Goal: Ask a question

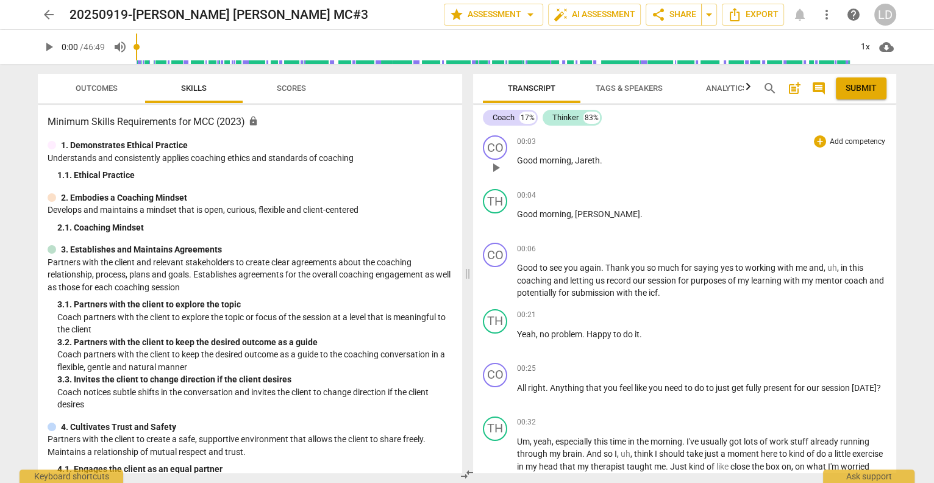
click at [494, 164] on span "play_arrow" at bounding box center [495, 167] width 15 height 15
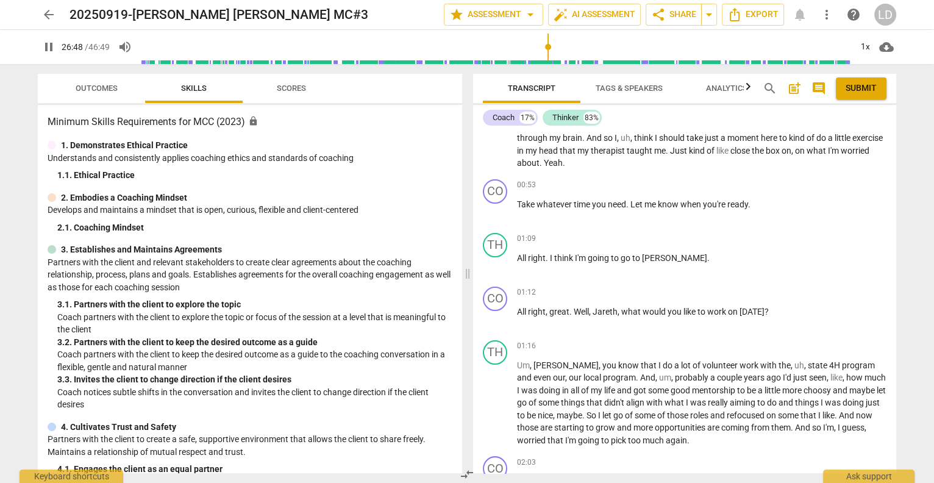
scroll to position [316, 0]
click at [817, 191] on div "+" at bounding box center [820, 185] width 12 height 12
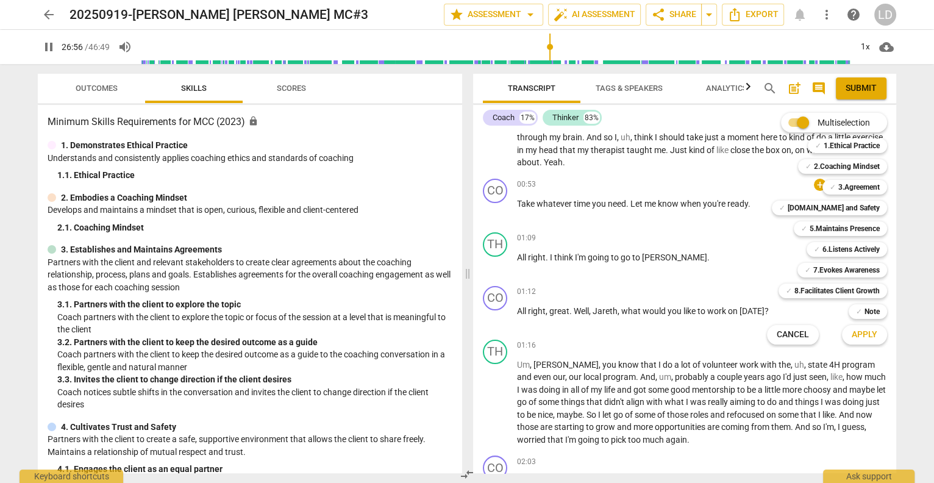
click at [701, 251] on div at bounding box center [467, 241] width 934 height 483
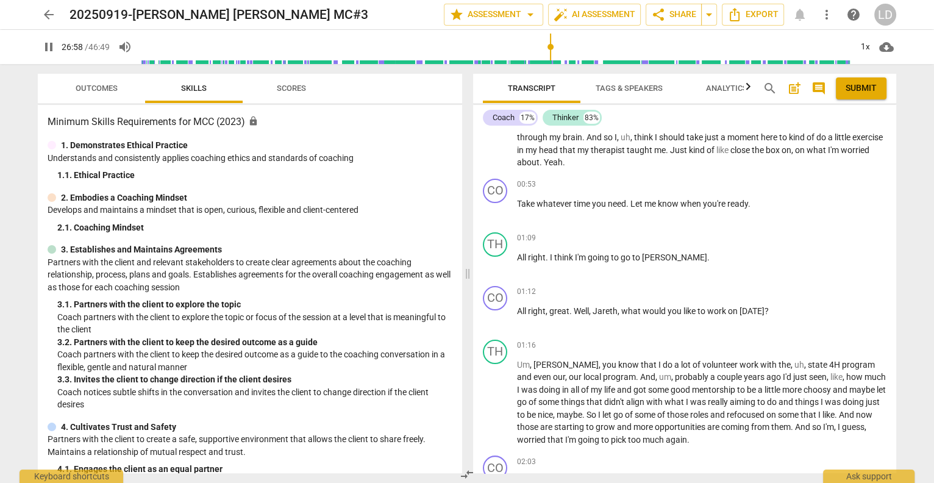
scroll to position [6425, 0]
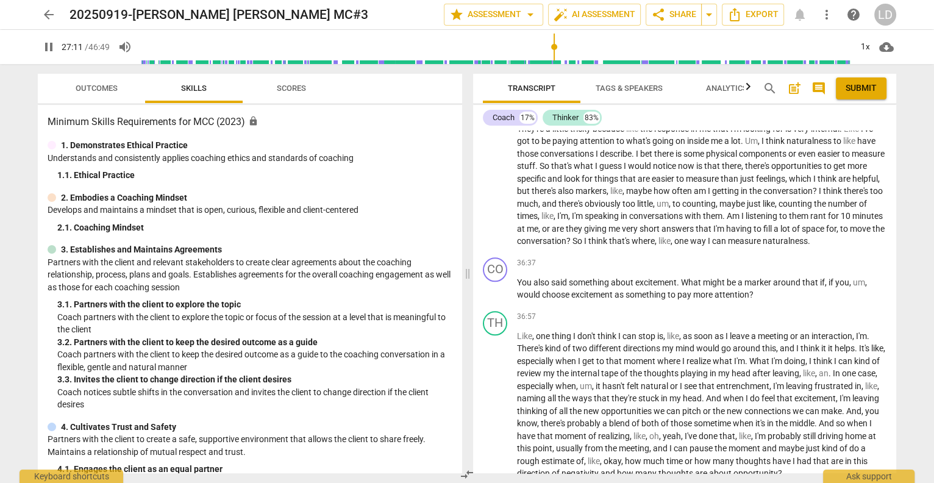
drag, startPoint x: 541, startPoint y: 286, endPoint x: 518, endPoint y: 285, distance: 23.2
type input "1633"
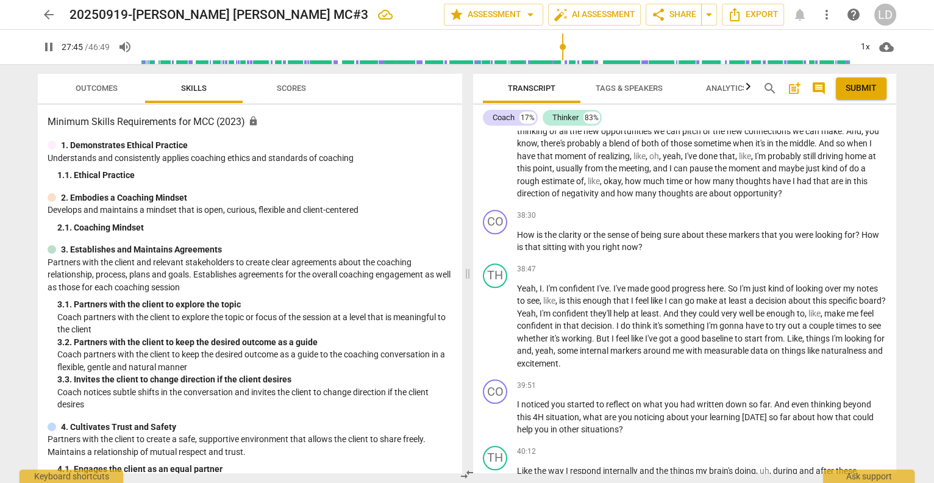
scroll to position [6705, 0]
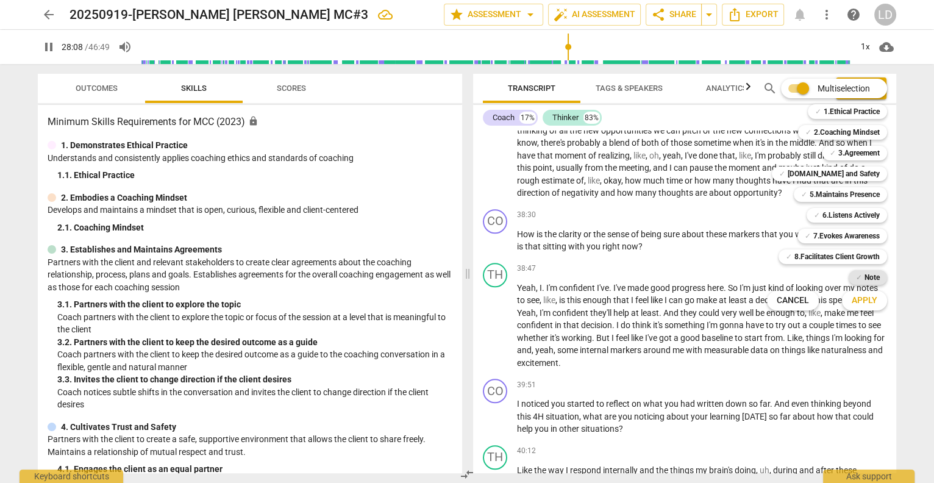
click at [880, 279] on b "Note" at bounding box center [871, 277] width 15 height 15
click at [875, 299] on span "Apply" at bounding box center [865, 300] width 26 height 12
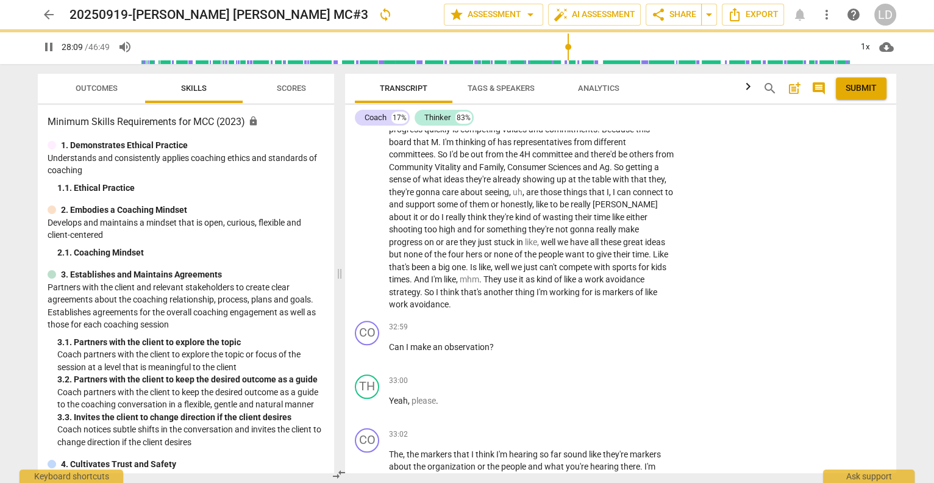
scroll to position [7853, 0]
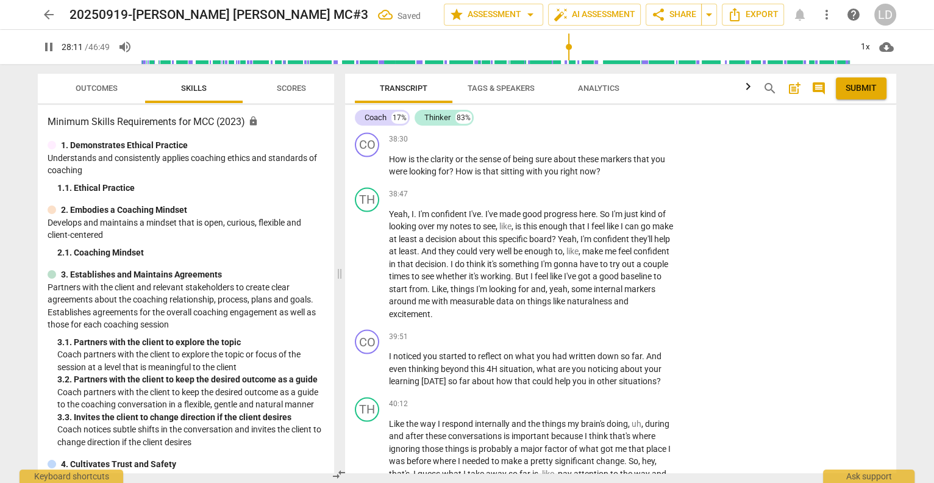
type input "1692"
type textarea "G"
type input "1692"
type textarea "Gr"
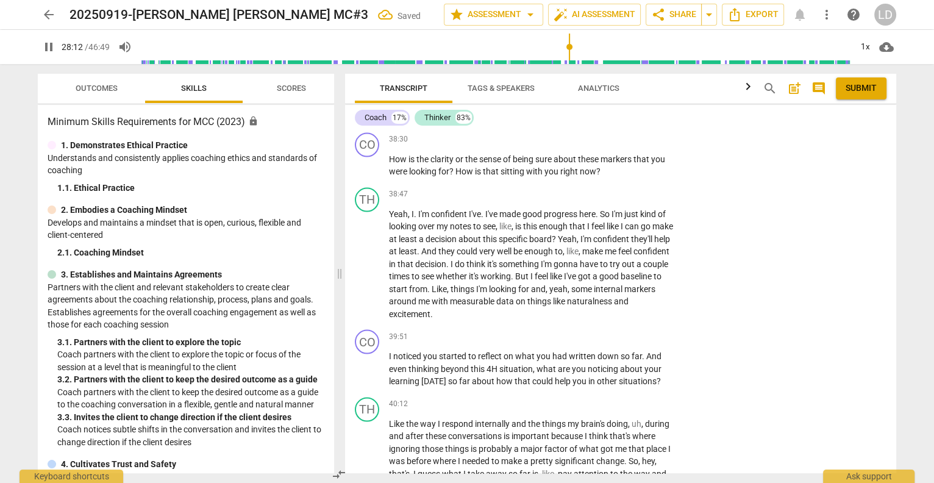
type textarea "Gr"
type input "1692"
type textarea "Gre"
type textarea "Grea"
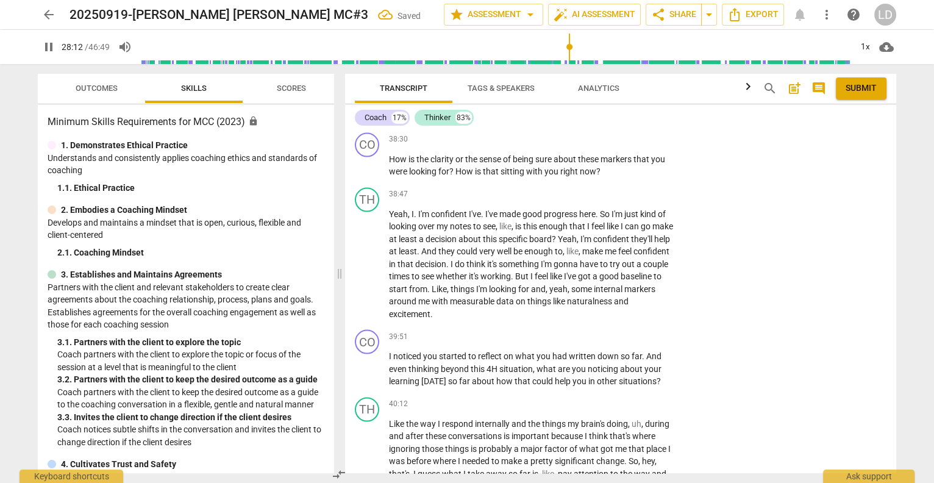
type textarea "Grea"
type input "1693"
type textarea "Great"
type input "1693"
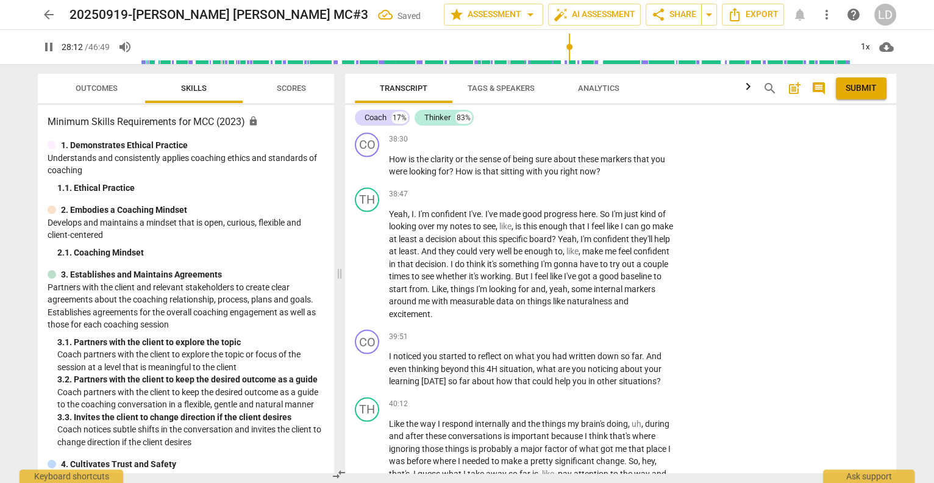
type textarea "Great"
type input "1693"
type textarea "Great q"
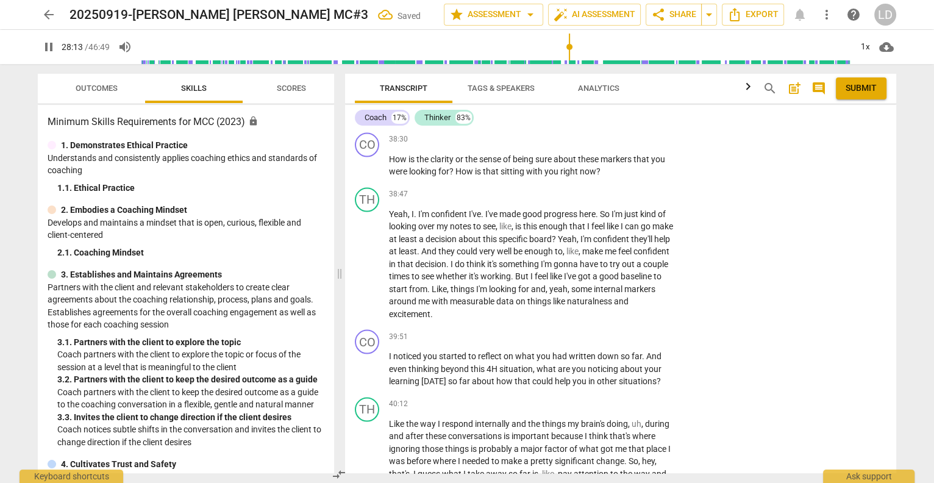
type input "1694"
type textarea "Great qu"
type textarea "Great que"
type input "1694"
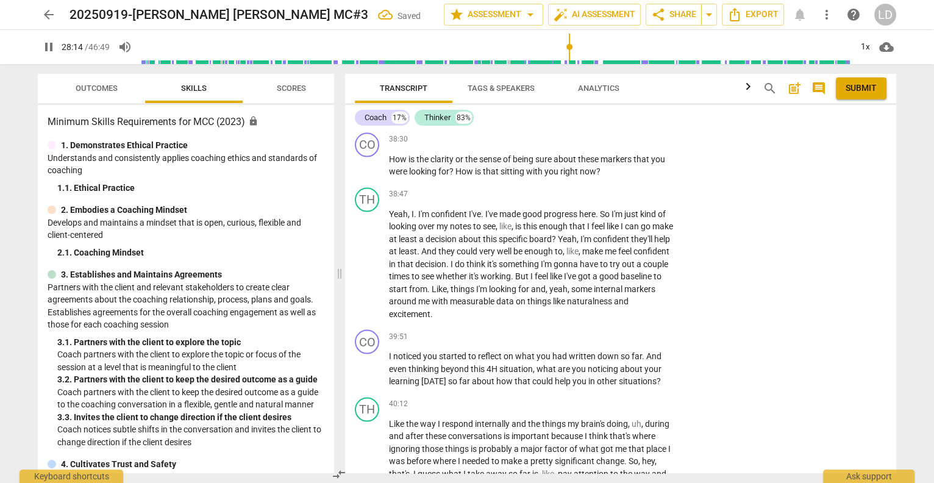
type textarea "Great ques"
type input "1694"
type textarea "Great quesi"
type textarea "Great quesit"
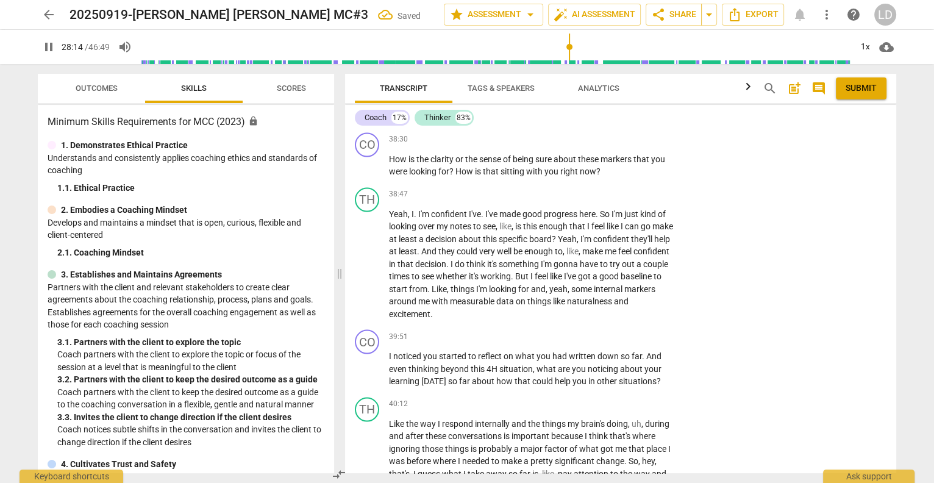
type textarea "Great quesit"
type input "1695"
type textarea "Great quesi"
type input "1695"
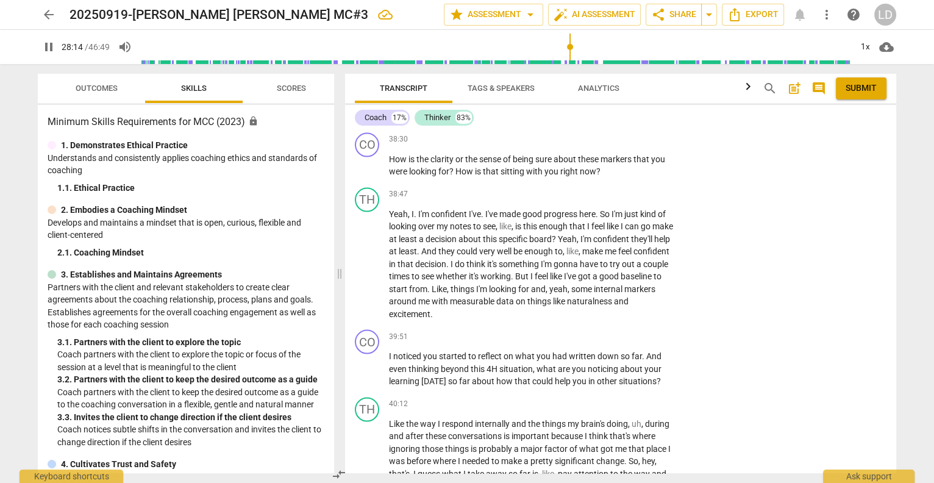
type textarea "Great ques"
type textarea "Great quest"
type input "1695"
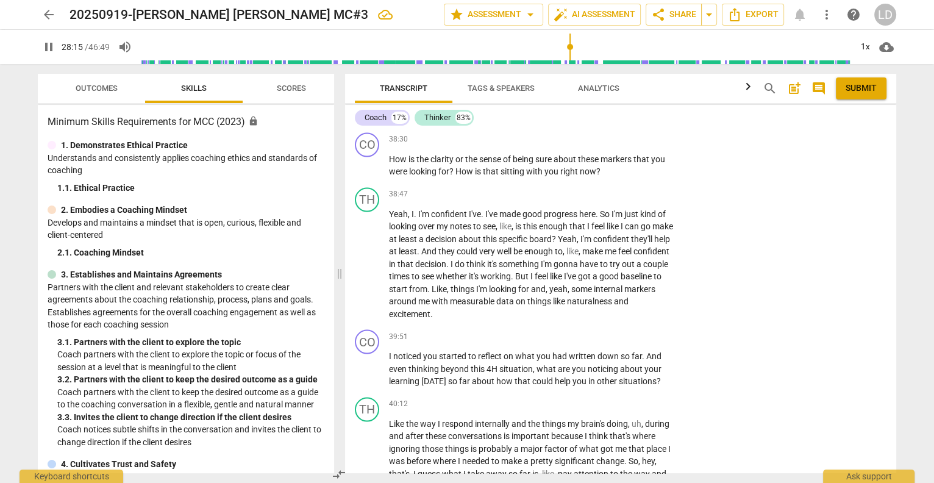
type textarea "Great questi"
type textarea "Great questio"
type input "1696"
type textarea "Great question"
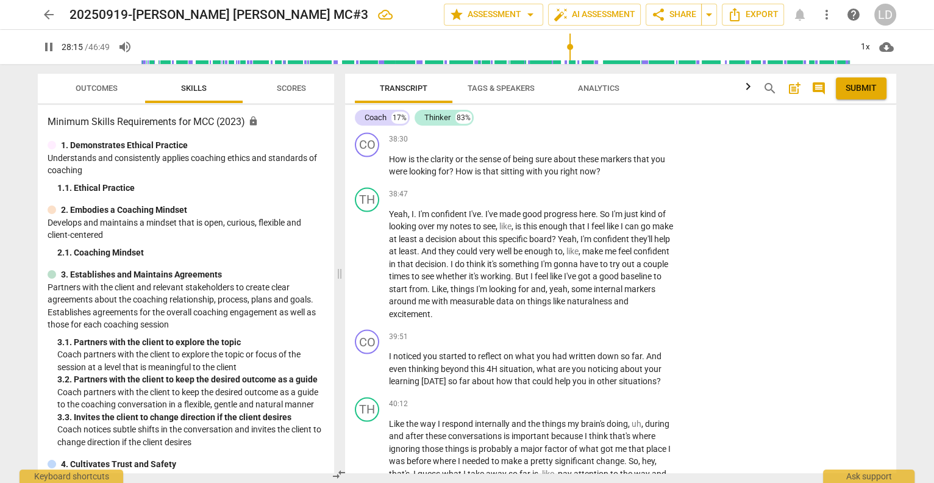
type textarea "Great question"
type input "1697"
type textarea "Great question"
click at [702, 12] on span "arrow_drop_down" at bounding box center [709, 14] width 15 height 15
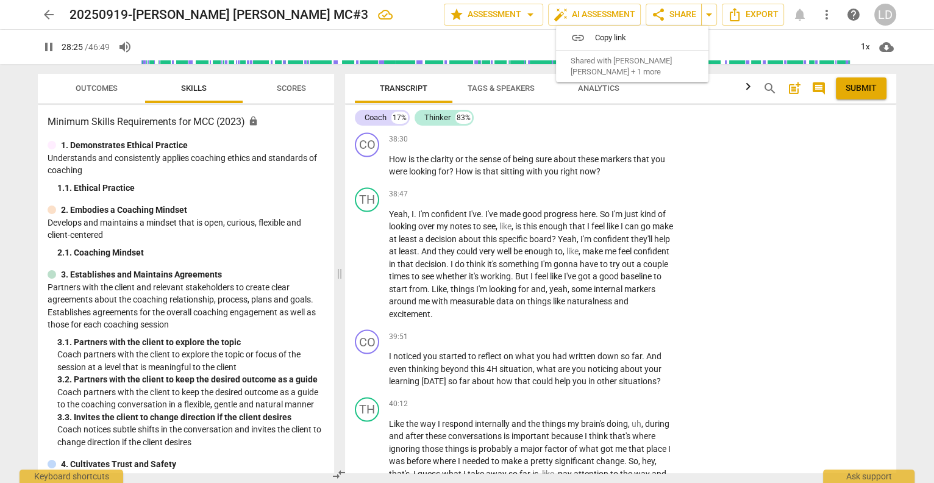
click at [702, 13] on span "arrow_drop_down" at bounding box center [709, 14] width 15 height 15
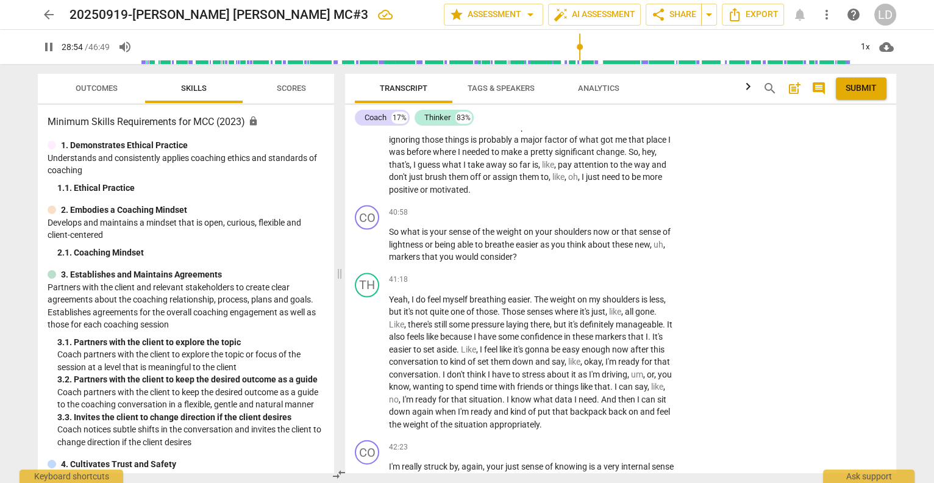
scroll to position [8154, 0]
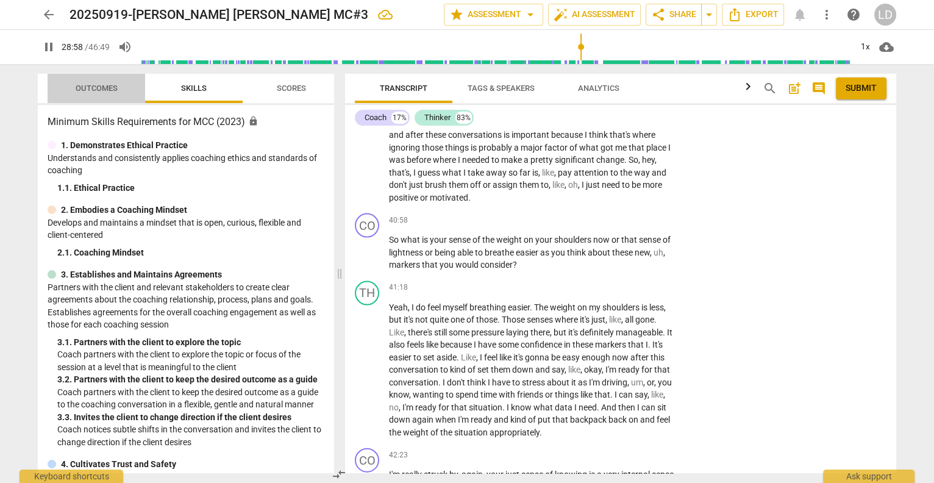
click at [107, 90] on span "Outcomes" at bounding box center [97, 88] width 42 height 9
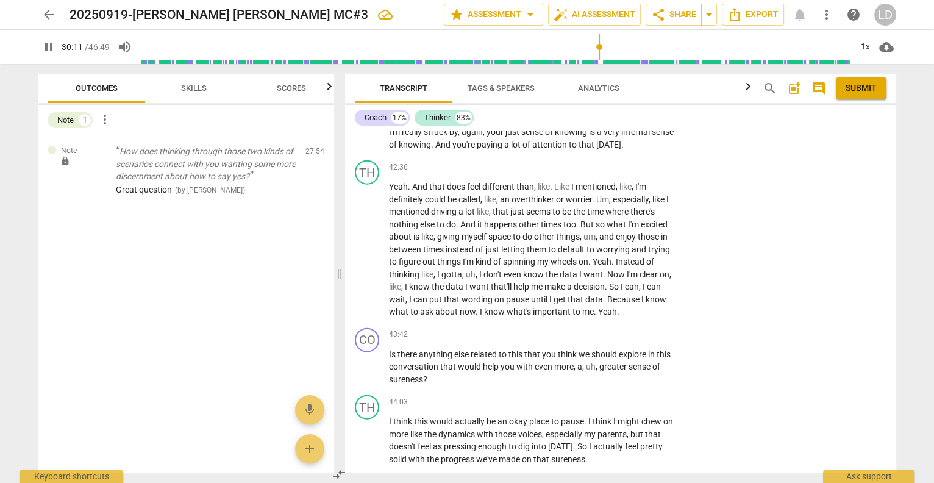
scroll to position [8497, 0]
type input "2809"
